Goal: Transaction & Acquisition: Book appointment/travel/reservation

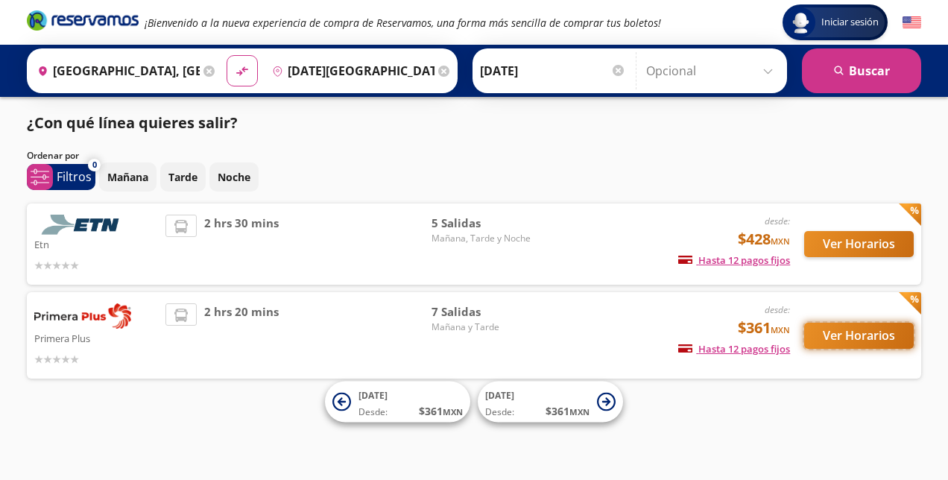
click at [841, 338] on button "Ver Horarios" at bounding box center [859, 336] width 110 height 26
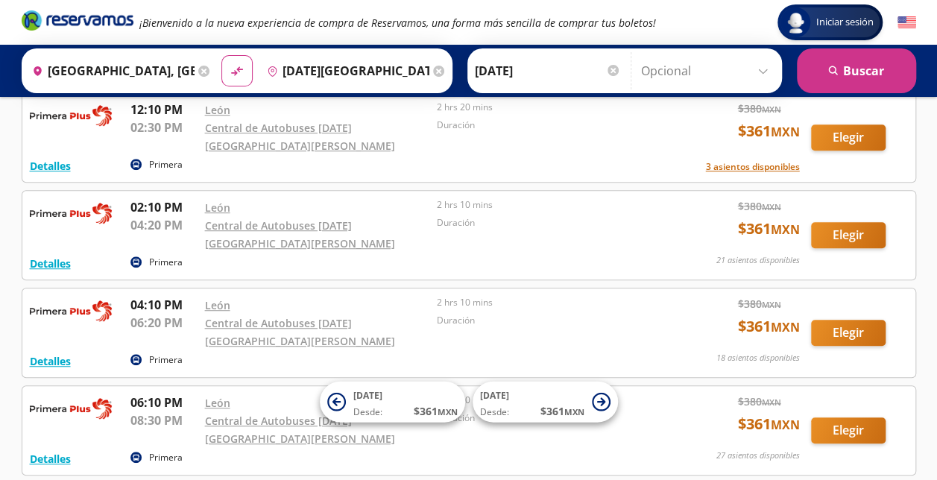
scroll to position [384, 0]
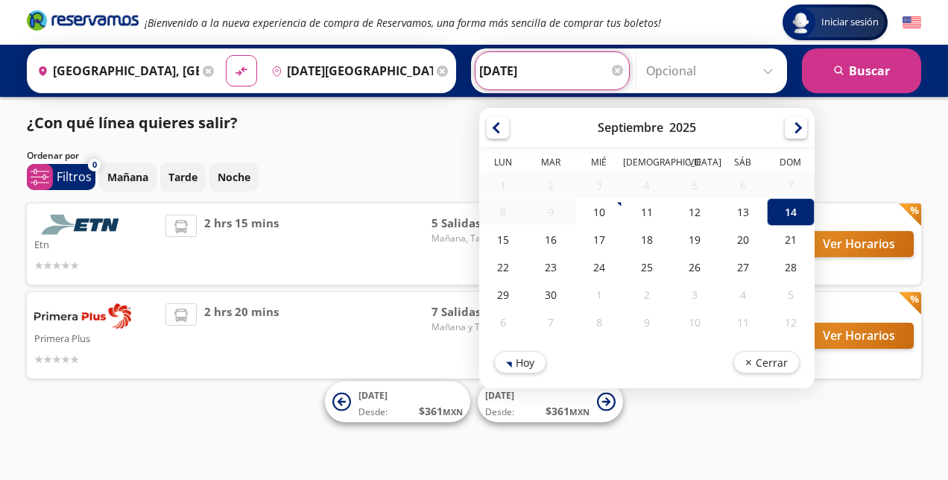
click at [500, 78] on input "[DATE]" at bounding box center [552, 70] width 146 height 37
click at [737, 212] on div "13" at bounding box center [743, 212] width 48 height 28
type input "[DATE]"
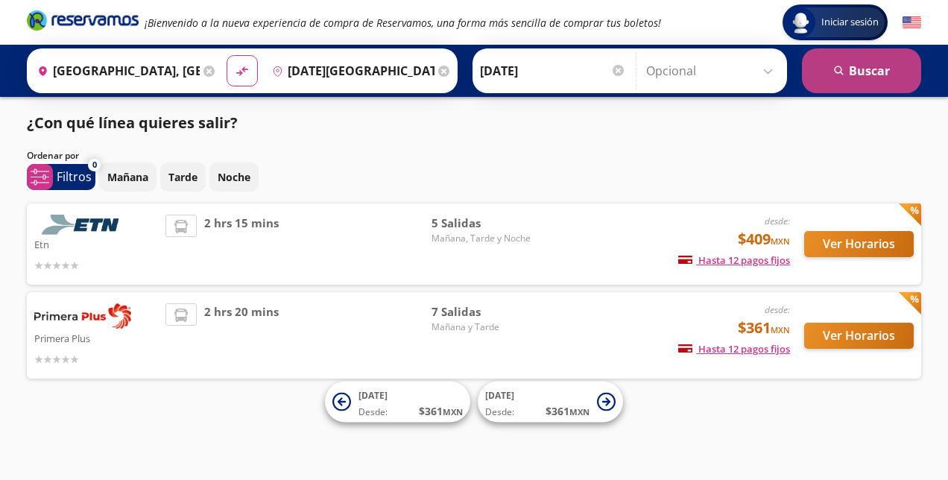
click at [838, 78] on button "search [GEOGRAPHIC_DATA]" at bounding box center [861, 70] width 119 height 45
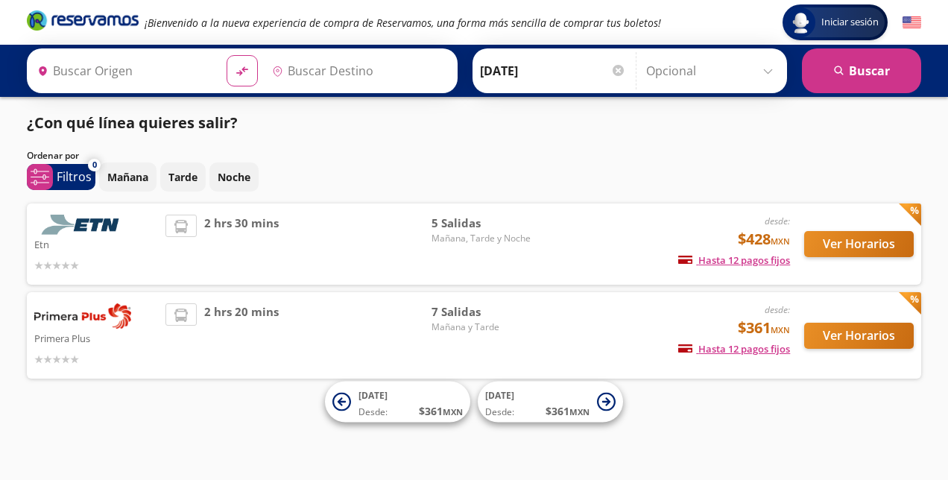
type input "[GEOGRAPHIC_DATA], [GEOGRAPHIC_DATA]"
type input "[DATE][GEOGRAPHIC_DATA][PERSON_NAME], [GEOGRAPHIC_DATA]"
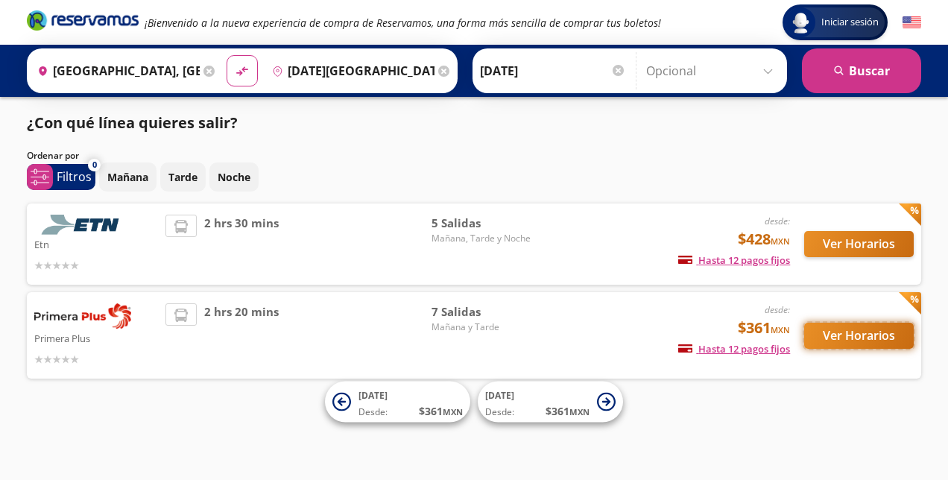
click at [868, 332] on button "Ver Horarios" at bounding box center [859, 336] width 110 height 26
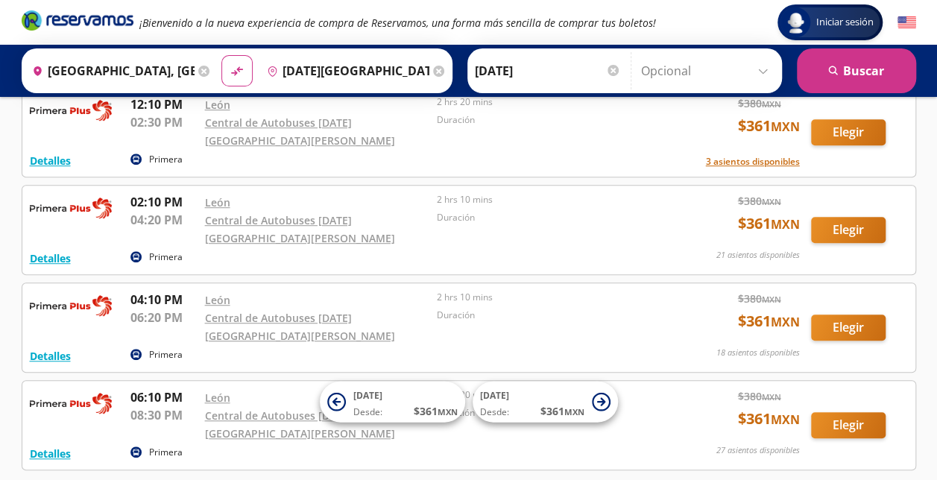
scroll to position [382, 0]
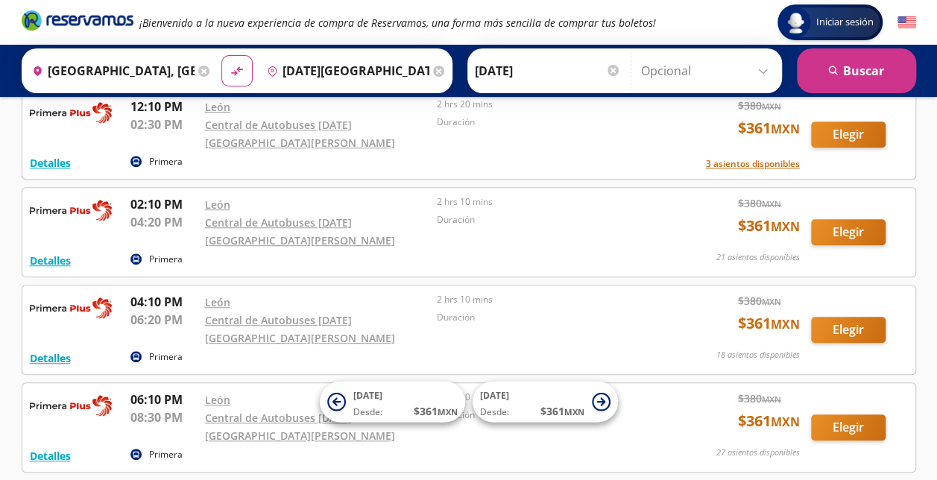
click at [162, 350] on p "Primera" at bounding box center [166, 356] width 34 height 13
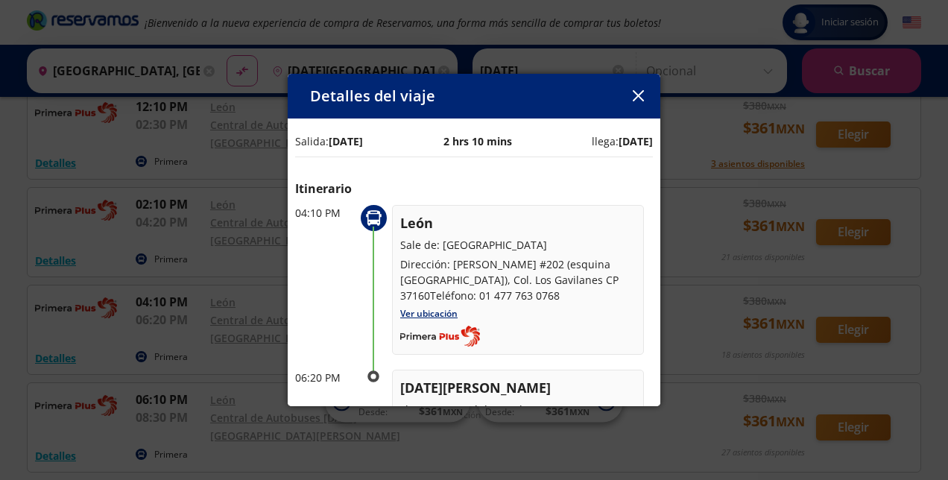
click at [644, 101] on button "button" at bounding box center [638, 96] width 22 height 22
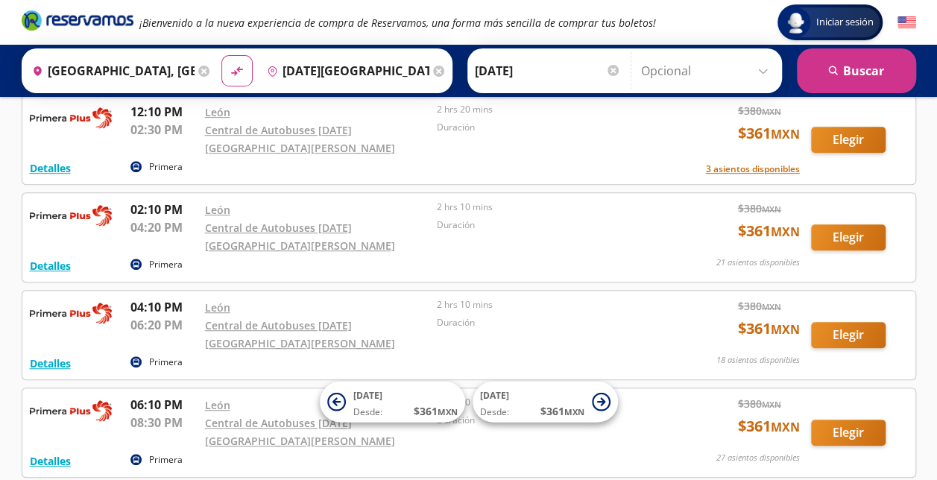
scroll to position [373, 0]
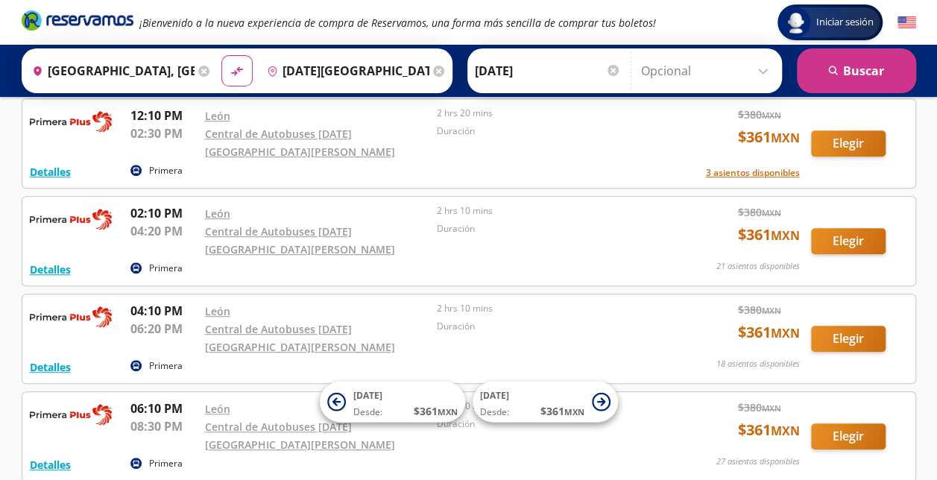
click at [851, 302] on div "Detalles Primera 04:10 PM León 06:20 PM Central de Autobuses [DATE][GEOGRAPHIC_…" at bounding box center [469, 339] width 878 height 74
click at [839, 302] on div "Detalles Primera 04:10 PM León 06:20 PM Central de Autobuses [DATE][GEOGRAPHIC_…" at bounding box center [469, 339] width 878 height 74
click at [844, 326] on button "Elegir" at bounding box center [848, 339] width 75 height 26
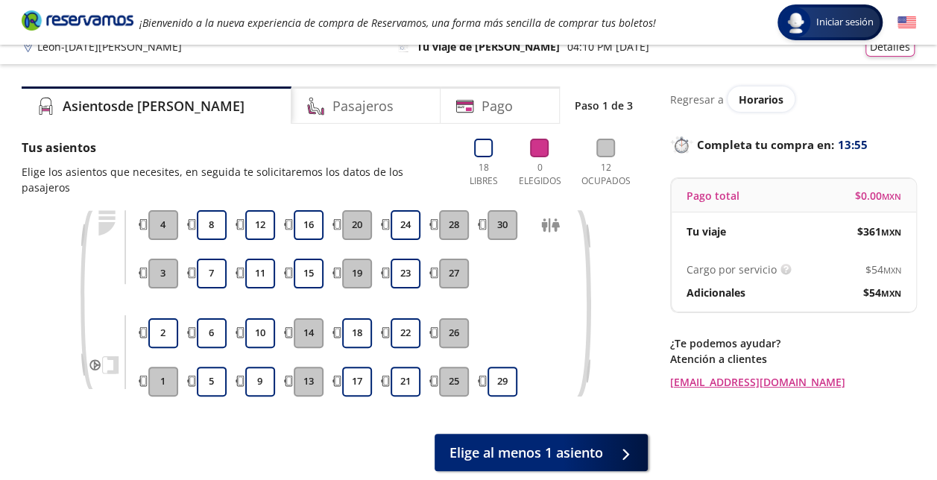
scroll to position [15, 0]
click at [206, 370] on button "5" at bounding box center [212, 383] width 30 height 30
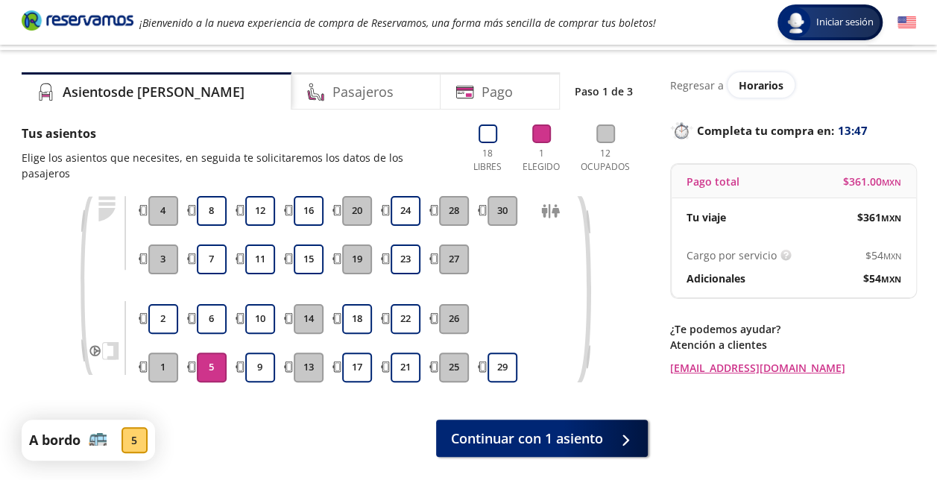
scroll to position [29, 0]
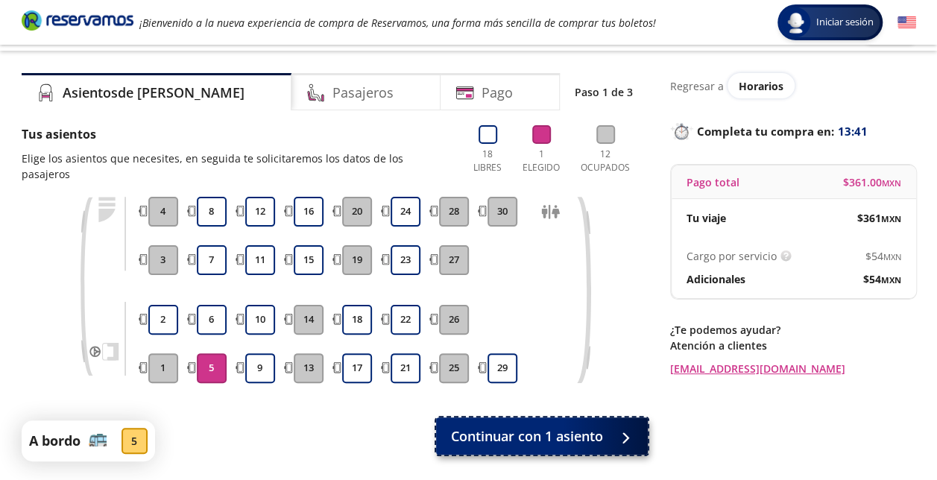
click at [582, 426] on span "Continuar con 1 asiento" at bounding box center [527, 436] width 152 height 20
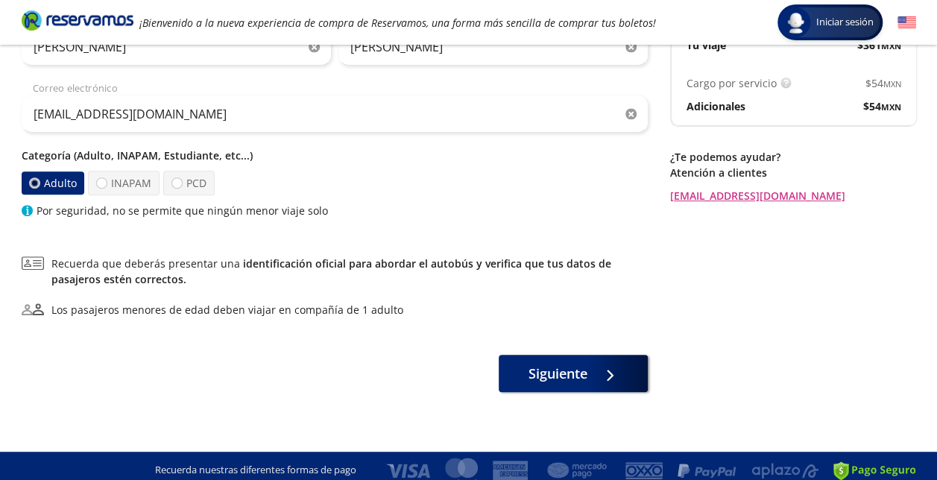
scroll to position [210, 0]
